Goal: Navigation & Orientation: Find specific page/section

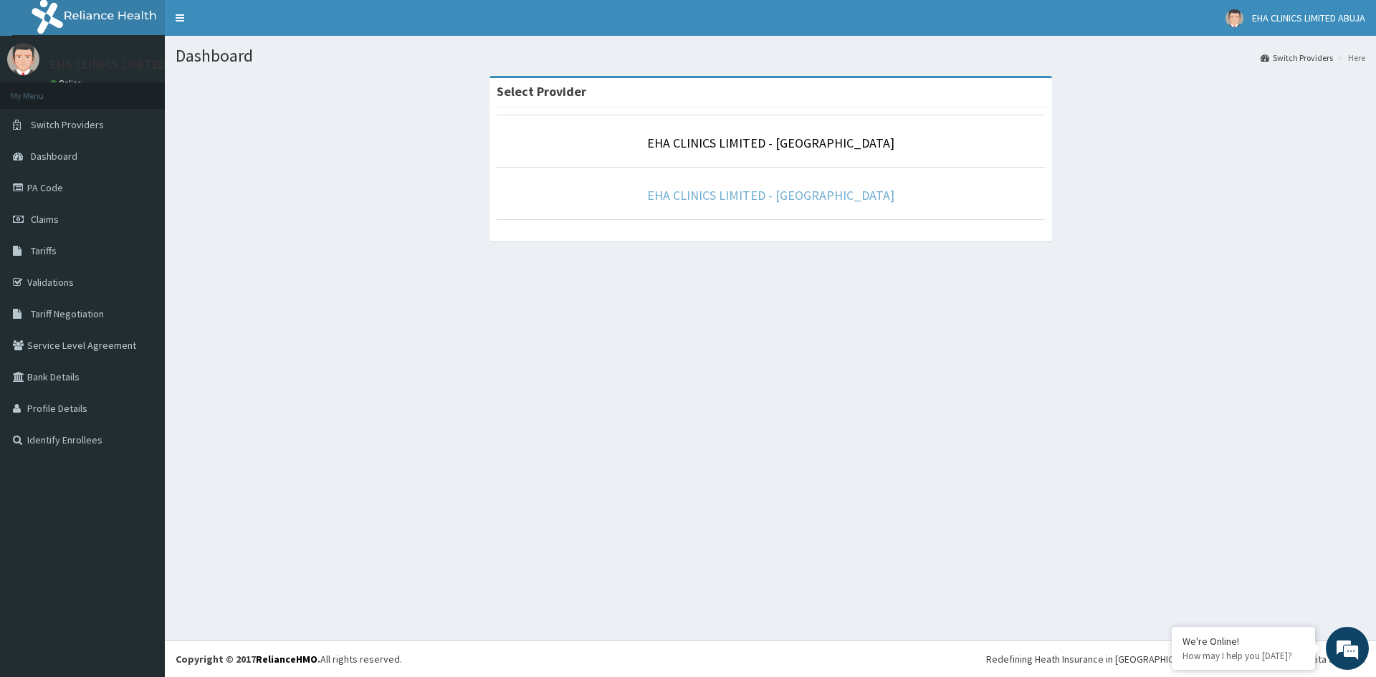
click at [751, 196] on link "EHA CLINICS LIMITED - [GEOGRAPHIC_DATA]" at bounding box center [770, 195] width 247 height 16
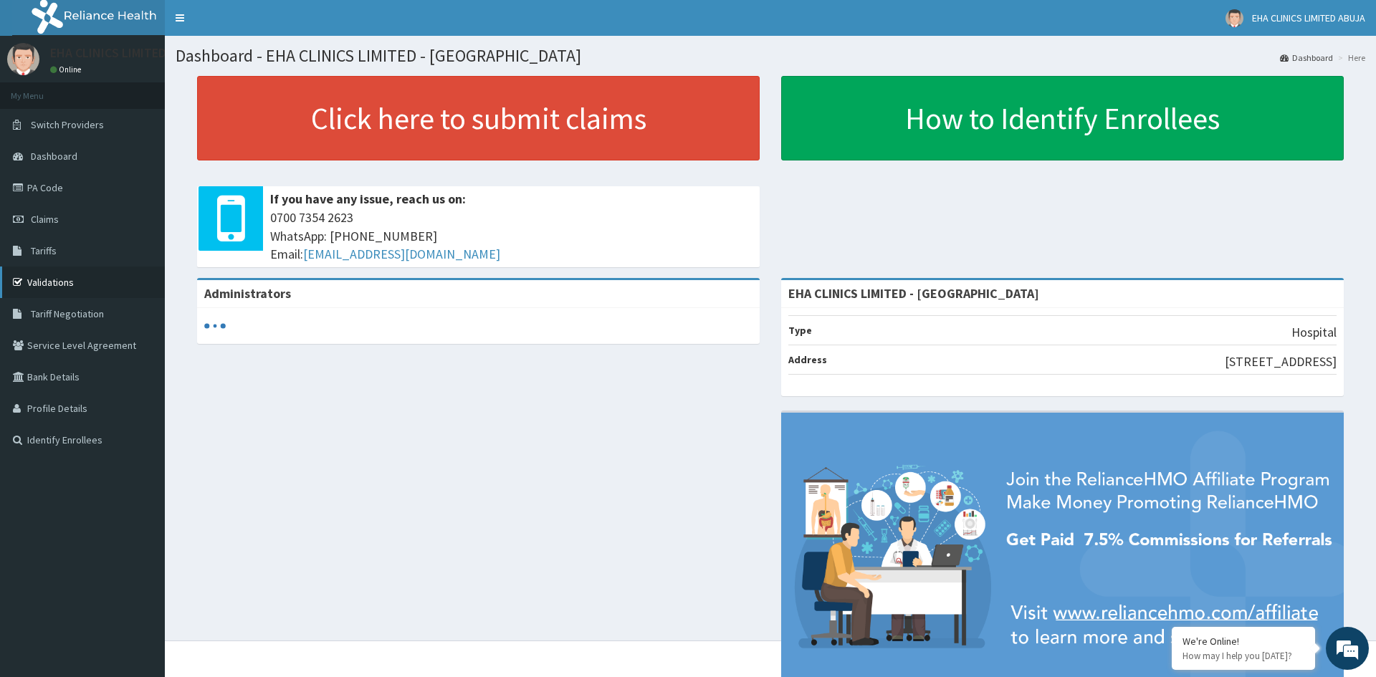
click at [67, 287] on link "Validations" at bounding box center [82, 283] width 165 height 32
